Goal: Task Accomplishment & Management: Use online tool/utility

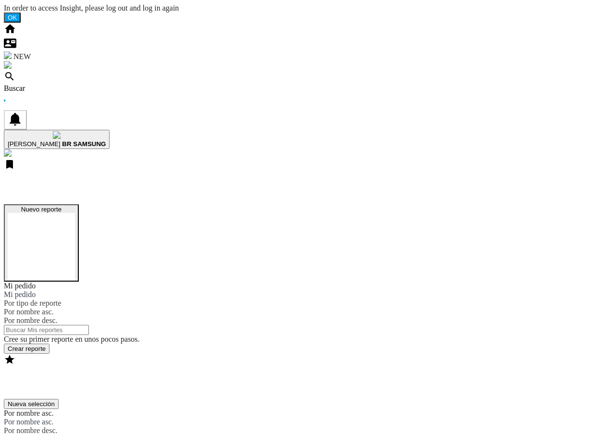
click at [79, 204] on button "Nuevo reporte" at bounding box center [41, 242] width 75 height 77
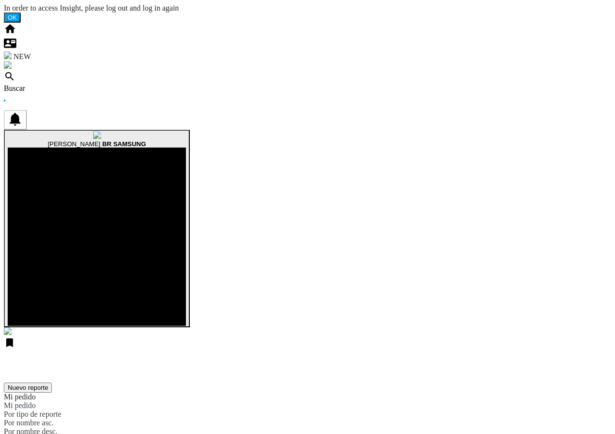
click at [97, 147] on md-icon "button" at bounding box center [97, 147] width 0 height 0
